Goal: Information Seeking & Learning: Learn about a topic

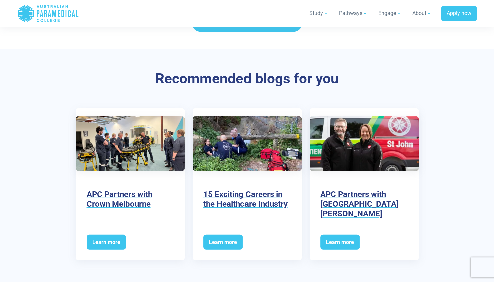
scroll to position [2509, 0]
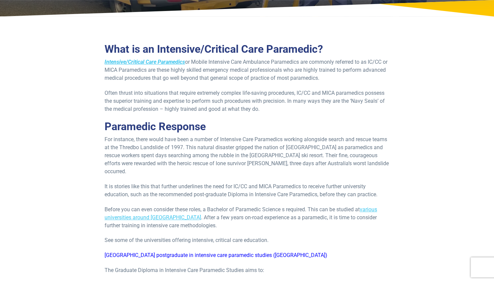
scroll to position [120, 0]
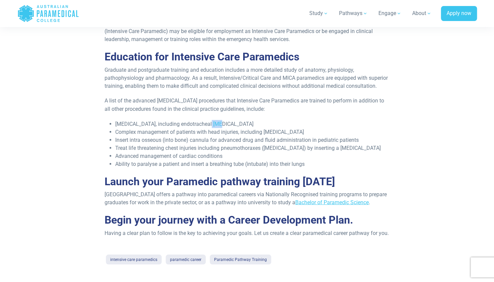
scroll to position [632, 0]
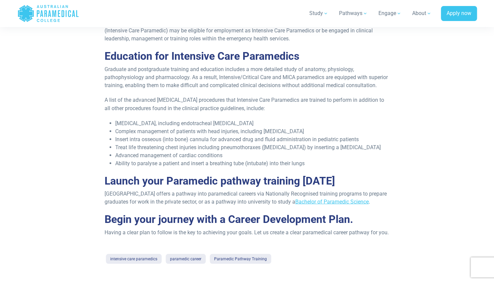
click at [233, 143] on li "Insert intra osseous (into bone) cannula for advanced drug and fluid administra…" at bounding box center [252, 139] width 274 height 8
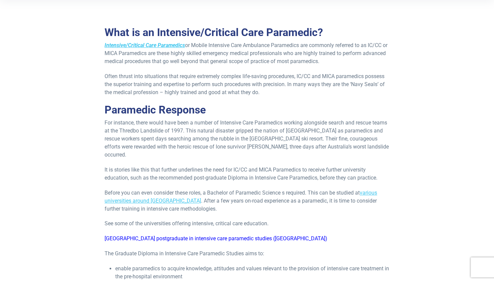
scroll to position [137, 0]
click at [184, 149] on p "For instance, there would have been a number of Intensive Care Paramedics worki…" at bounding box center [247, 139] width 285 height 40
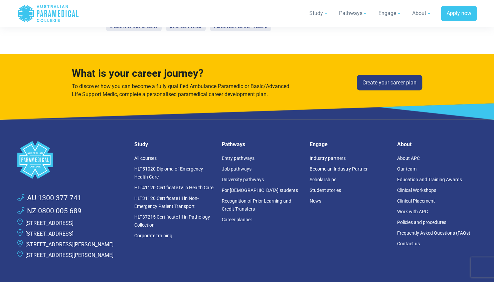
scroll to position [865, 0]
